Goal: Task Accomplishment & Management: Complete application form

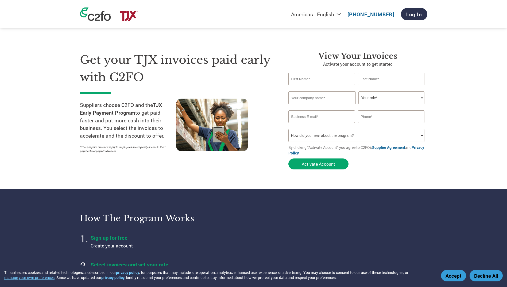
type input "Anais"
type input "[PERSON_NAME]"
type input "Give Back Beauty LLC"
type input "[EMAIL_ADDRESS][PERSON_NAME][DOMAIN_NAME]"
type input "7863548399"
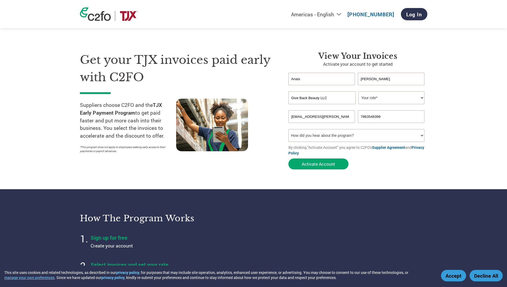
click at [327, 137] on select "How did you hear about the program? Received a letter Email Social Media Online…" at bounding box center [357, 135] width 136 height 13
select select "Other"
click at [289, 129] on select "How did you hear about the program? Received a letter Email Social Media Online…" at bounding box center [357, 135] width 136 height 13
click at [317, 163] on button "Activate Account" at bounding box center [319, 164] width 60 height 11
click at [389, 100] on select "Your role* CFO Controller Credit Manager Finance Director Treasurer CEO Preside…" at bounding box center [392, 97] width 66 height 13
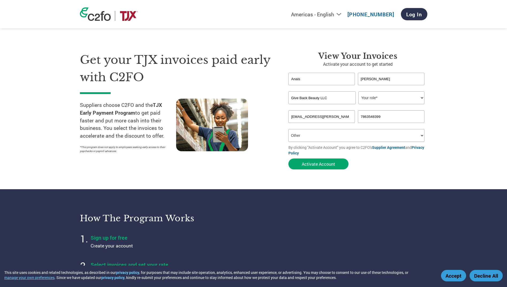
select select "CFO"
click at [359, 91] on select "Your role* CFO Controller Credit Manager Finance Director Treasurer CEO Preside…" at bounding box center [392, 97] width 66 height 13
click at [329, 163] on button "Activate Account" at bounding box center [319, 164] width 60 height 11
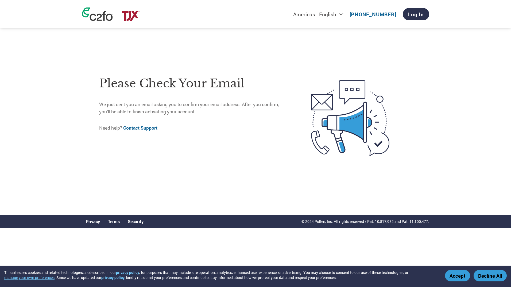
click at [456, 274] on button "Accept" at bounding box center [457, 276] width 25 height 12
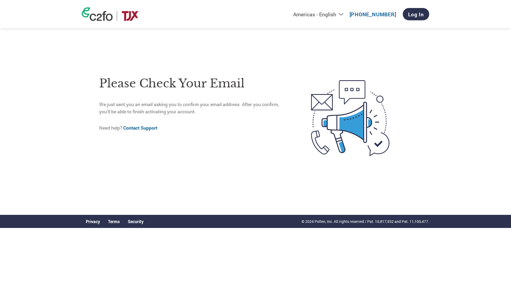
click at [326, 207] on html "This site uses cookies and related technologies, as described in our privacy po…" at bounding box center [255, 103] width 511 height 207
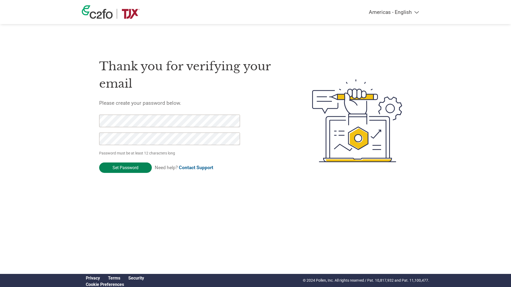
click at [136, 167] on input "Set Password" at bounding box center [125, 168] width 53 height 10
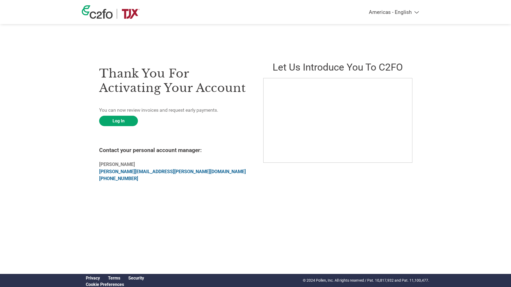
click at [437, 209] on html "Americas - English Américas - Español Américas - Português Amériques - Français…" at bounding box center [255, 110] width 511 height 220
click at [115, 124] on link "Log In" at bounding box center [118, 121] width 39 height 10
